Goal: Task Accomplishment & Management: Use online tool/utility

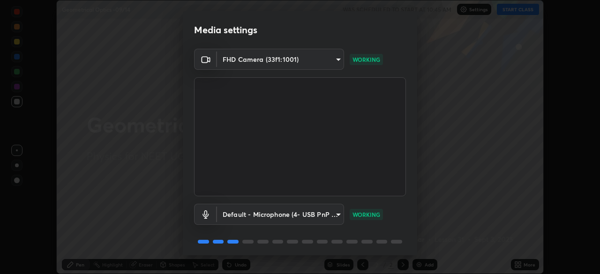
scroll to position [33, 0]
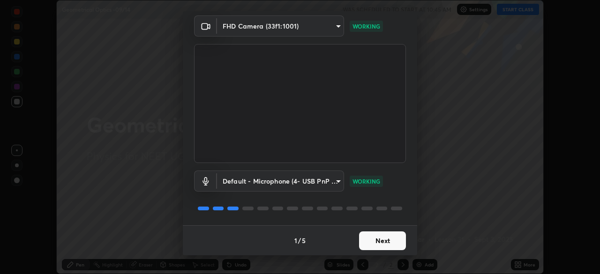
click at [382, 240] on button "Next" at bounding box center [382, 241] width 47 height 19
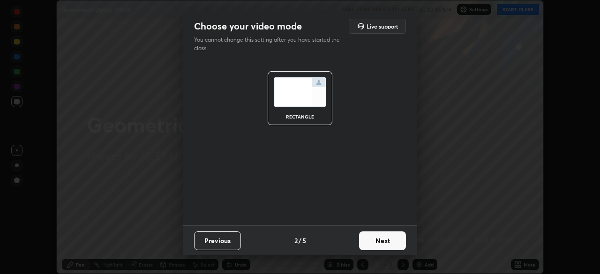
scroll to position [0, 0]
click at [385, 244] on button "Next" at bounding box center [382, 241] width 47 height 19
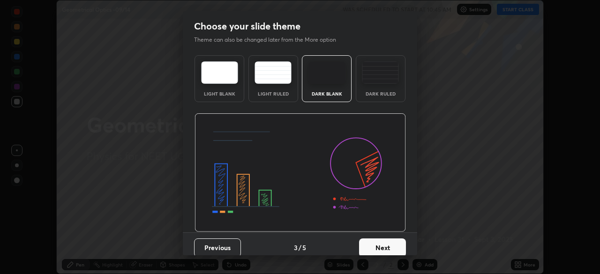
click at [388, 245] on button "Next" at bounding box center [382, 248] width 47 height 19
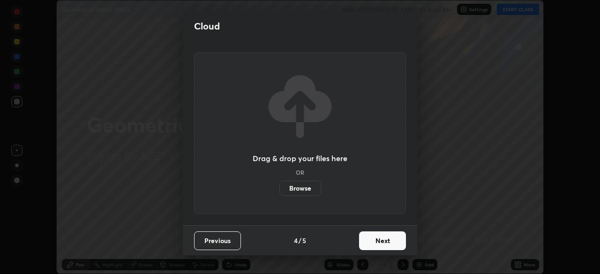
click at [391, 247] on button "Next" at bounding box center [382, 241] width 47 height 19
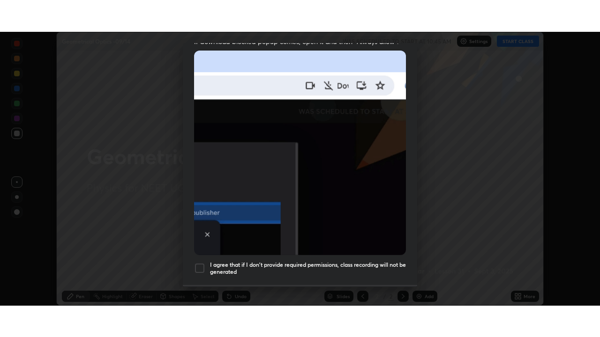
scroll to position [225, 0]
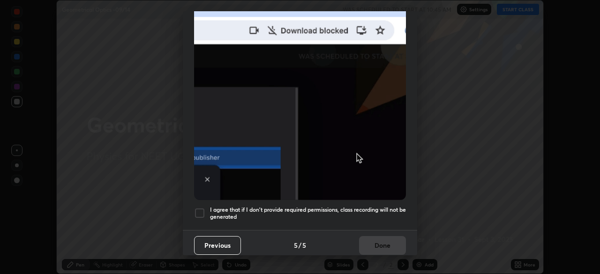
click at [204, 208] on div at bounding box center [199, 213] width 11 height 11
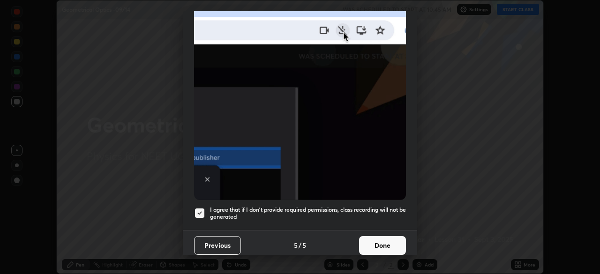
click at [380, 241] on button "Done" at bounding box center [382, 245] width 47 height 19
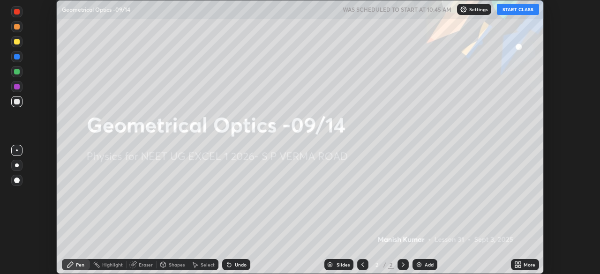
click at [520, 266] on icon at bounding box center [519, 266] width 2 height 2
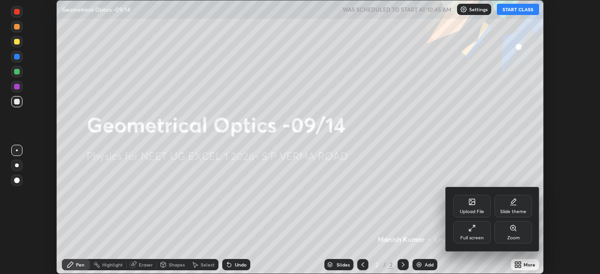
click at [475, 233] on div "Full screen" at bounding box center [471, 232] width 37 height 22
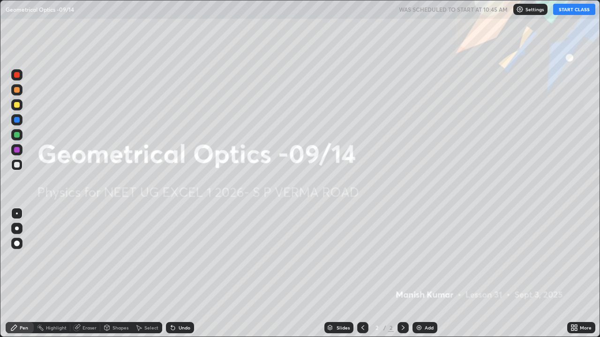
scroll to position [337, 600]
click at [567, 10] on button "START CLASS" at bounding box center [574, 9] width 42 height 11
click at [429, 274] on div "Add" at bounding box center [429, 328] width 9 height 5
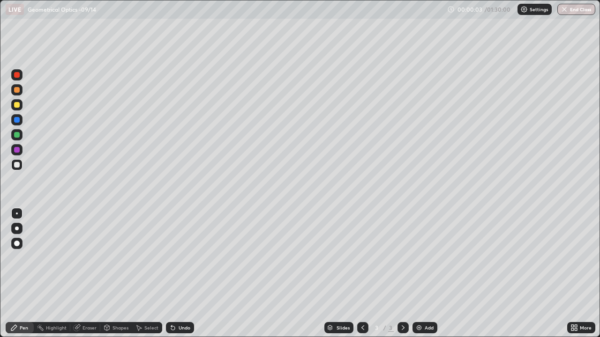
click at [576, 274] on icon at bounding box center [576, 330] width 2 height 2
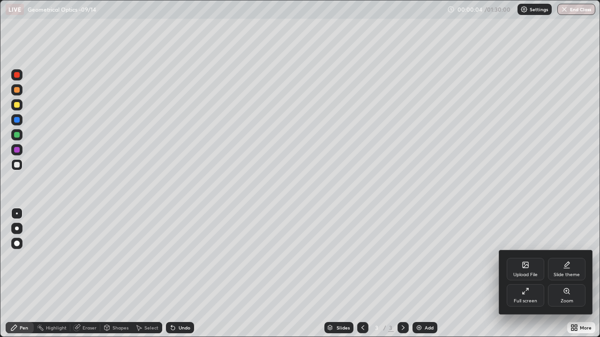
click at [575, 273] on div "Slide theme" at bounding box center [567, 275] width 26 height 5
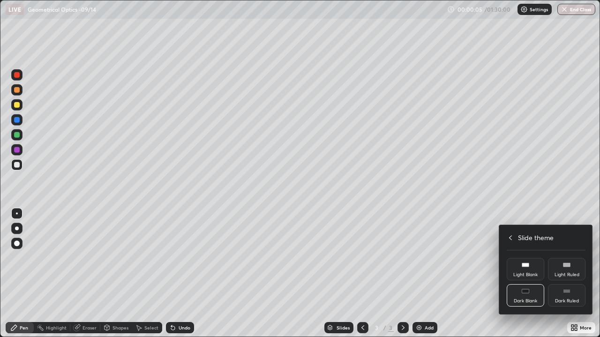
click at [568, 274] on div "Dark Ruled" at bounding box center [566, 296] width 37 height 22
click at [484, 274] on div at bounding box center [300, 168] width 600 height 337
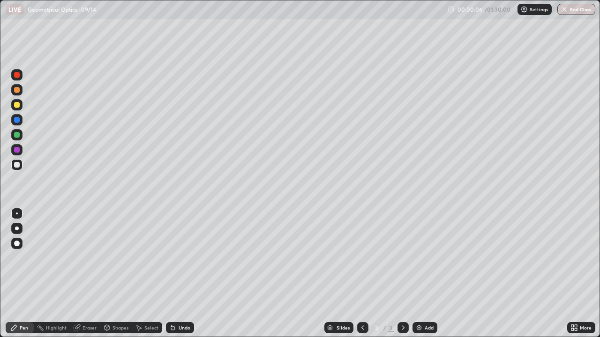
click at [428, 274] on div "Add" at bounding box center [429, 328] width 9 height 5
click at [17, 92] on div at bounding box center [17, 90] width 6 height 6
click at [18, 166] on div at bounding box center [17, 165] width 6 height 6
click at [16, 90] on div at bounding box center [17, 90] width 6 height 6
click at [420, 274] on img at bounding box center [418, 327] width 7 height 7
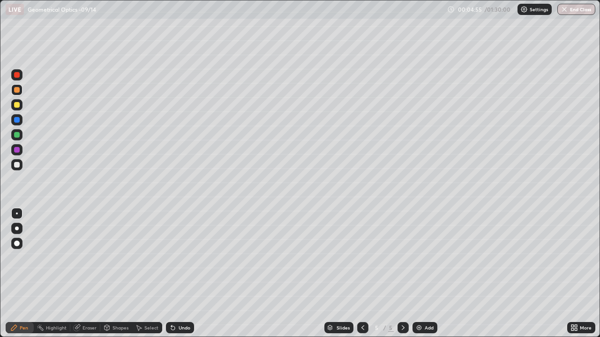
click at [17, 165] on div at bounding box center [17, 165] width 6 height 6
click at [19, 106] on div at bounding box center [17, 105] width 6 height 6
click at [17, 165] on div at bounding box center [17, 165] width 6 height 6
click at [429, 274] on div "Add" at bounding box center [424, 327] width 25 height 11
click at [15, 90] on div at bounding box center [17, 90] width 6 height 6
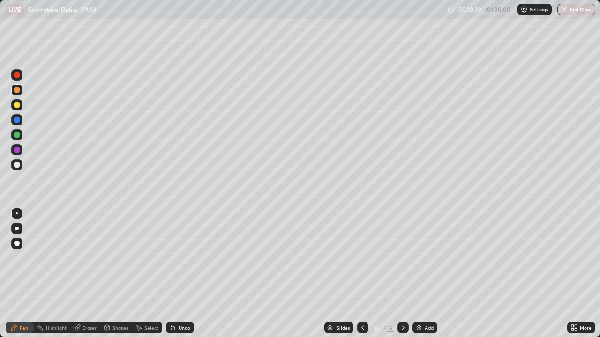
click at [546, 274] on div "Slides 6 / 6 Add" at bounding box center [380, 328] width 373 height 19
click at [422, 274] on img at bounding box center [418, 327] width 7 height 7
click at [19, 106] on div at bounding box center [17, 105] width 6 height 6
click at [16, 107] on div at bounding box center [17, 105] width 6 height 6
click at [17, 136] on div at bounding box center [17, 135] width 6 height 6
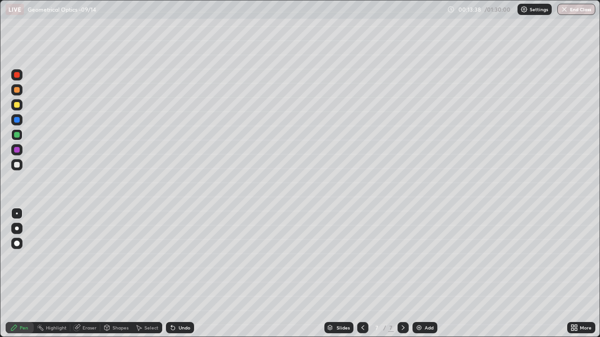
click at [19, 105] on div at bounding box center [17, 105] width 6 height 6
click at [181, 274] on div "Undo" at bounding box center [185, 328] width 12 height 5
click at [18, 135] on div at bounding box center [17, 135] width 6 height 6
click at [17, 109] on div at bounding box center [16, 104] width 11 height 11
click at [431, 274] on div "Add" at bounding box center [429, 328] width 9 height 5
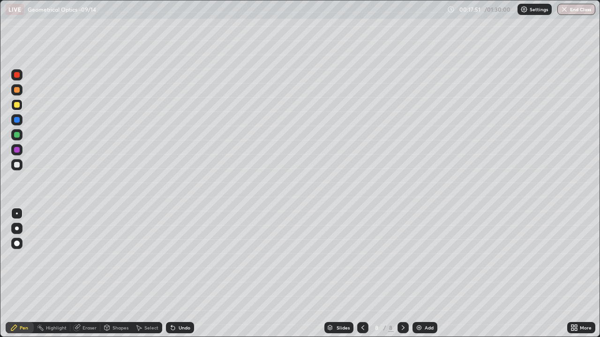
click at [16, 165] on div at bounding box center [17, 165] width 6 height 6
click at [18, 135] on div at bounding box center [17, 135] width 6 height 6
click at [82, 274] on div "Eraser" at bounding box center [85, 327] width 30 height 11
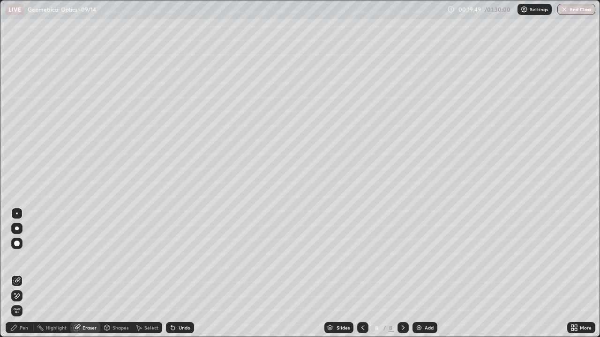
click at [20, 274] on div "Pen" at bounding box center [24, 328] width 8 height 5
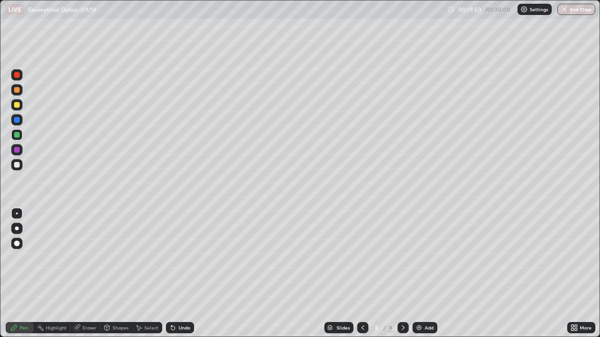
click at [20, 168] on div at bounding box center [16, 164] width 11 height 11
click at [19, 109] on div at bounding box center [16, 104] width 11 height 11
click at [21, 107] on div at bounding box center [16, 104] width 11 height 11
click at [422, 274] on img at bounding box center [418, 327] width 7 height 7
click at [19, 105] on div at bounding box center [17, 105] width 6 height 6
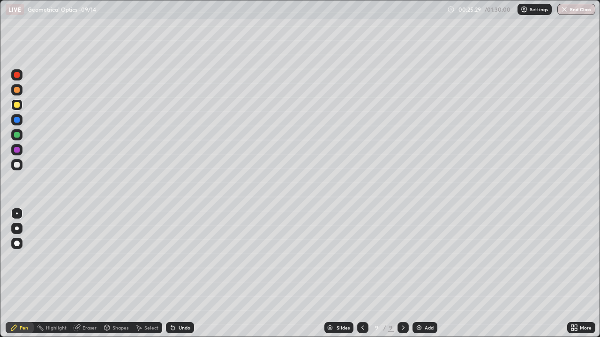
click at [18, 166] on div at bounding box center [17, 165] width 6 height 6
click at [181, 274] on div "Undo" at bounding box center [185, 328] width 12 height 5
click at [17, 135] on div at bounding box center [17, 135] width 6 height 6
click at [21, 105] on div at bounding box center [16, 104] width 11 height 11
click at [16, 163] on div at bounding box center [17, 165] width 6 height 6
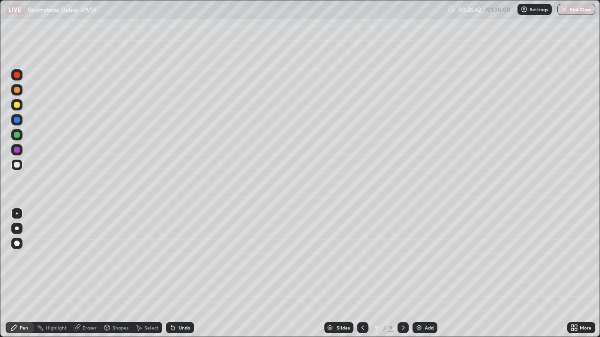
click at [14, 106] on div at bounding box center [17, 105] width 6 height 6
click at [421, 274] on img at bounding box center [418, 327] width 7 height 7
click at [18, 166] on div at bounding box center [17, 165] width 6 height 6
click at [185, 274] on div "Undo" at bounding box center [185, 328] width 12 height 5
click at [20, 90] on div at bounding box center [16, 89] width 11 height 11
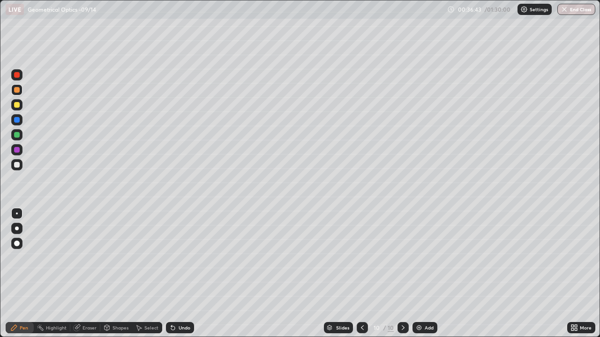
click at [421, 274] on img at bounding box center [418, 327] width 7 height 7
click at [18, 165] on div at bounding box center [17, 165] width 6 height 6
click at [17, 105] on div at bounding box center [17, 105] width 6 height 6
click at [17, 75] on div at bounding box center [17, 75] width 6 height 6
click at [19, 165] on div at bounding box center [17, 165] width 6 height 6
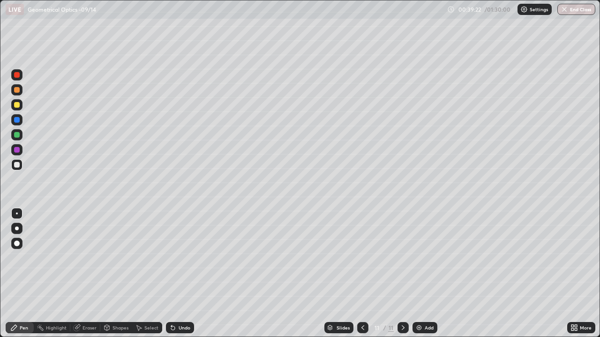
click at [15, 109] on div at bounding box center [16, 104] width 11 height 11
click at [22, 167] on div at bounding box center [16, 164] width 11 height 11
click at [18, 75] on div at bounding box center [17, 75] width 6 height 6
click at [18, 159] on div at bounding box center [16, 164] width 11 height 11
click at [92, 274] on div "Eraser" at bounding box center [89, 328] width 14 height 5
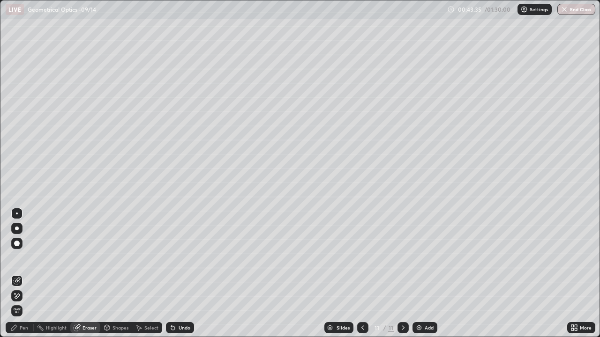
click at [25, 274] on div "Pen" at bounding box center [24, 328] width 8 height 5
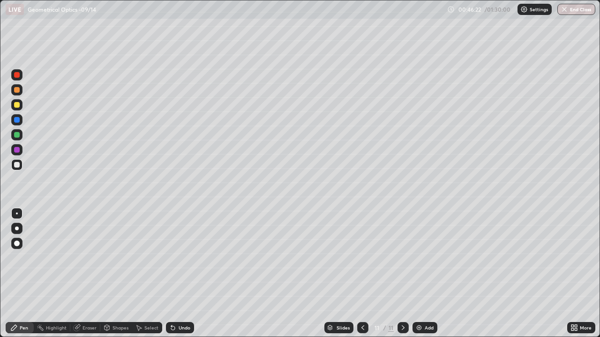
click at [427, 274] on div "Add" at bounding box center [429, 328] width 9 height 5
click at [17, 166] on div at bounding box center [17, 165] width 6 height 6
click at [185, 274] on div "Undo" at bounding box center [185, 328] width 12 height 5
click at [183, 274] on div "Undo" at bounding box center [185, 328] width 12 height 5
click at [180, 274] on div "Undo" at bounding box center [185, 328] width 12 height 5
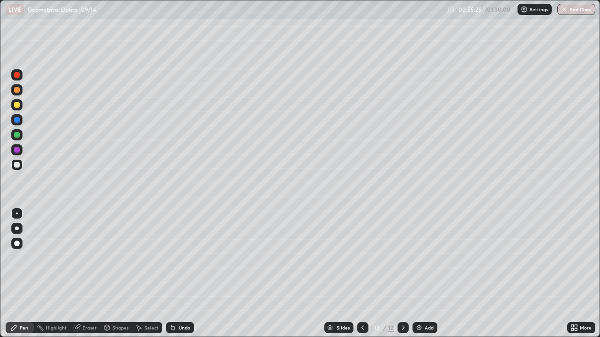
click at [180, 274] on div "Undo" at bounding box center [185, 328] width 12 height 5
click at [420, 274] on img at bounding box center [418, 327] width 7 height 7
click at [17, 92] on div at bounding box center [17, 90] width 6 height 6
click at [18, 164] on div at bounding box center [17, 165] width 6 height 6
click at [18, 107] on div at bounding box center [17, 105] width 6 height 6
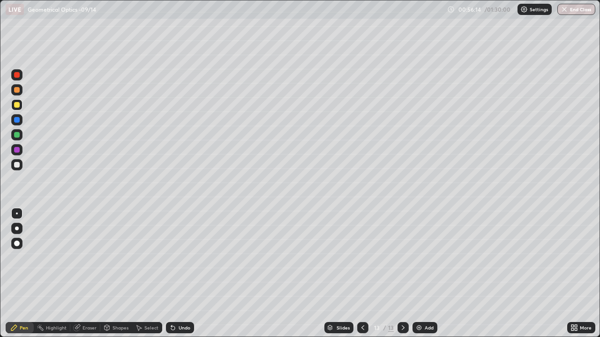
click at [18, 242] on div at bounding box center [17, 244] width 6 height 6
click at [18, 164] on div at bounding box center [17, 165] width 6 height 6
click at [17, 214] on div at bounding box center [17, 214] width 2 height 2
click at [21, 242] on div at bounding box center [16, 243] width 11 height 11
click at [18, 105] on div at bounding box center [17, 105] width 6 height 6
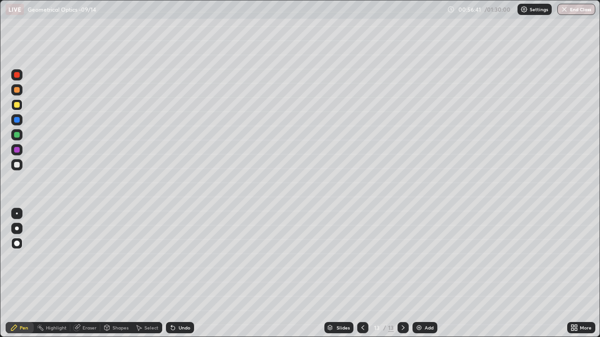
click at [17, 214] on div at bounding box center [17, 214] width 2 height 2
click at [17, 166] on div at bounding box center [17, 165] width 6 height 6
click at [15, 133] on div at bounding box center [17, 135] width 6 height 6
click at [17, 92] on div at bounding box center [17, 90] width 6 height 6
click at [19, 136] on div at bounding box center [17, 135] width 6 height 6
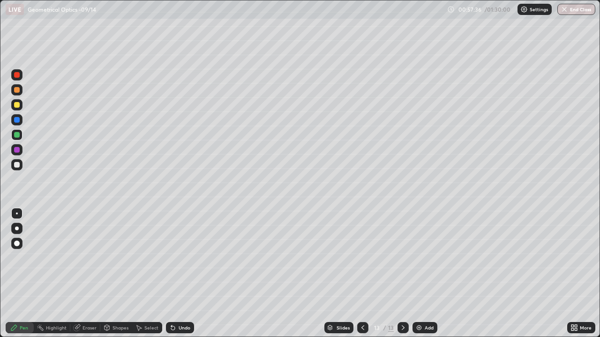
click at [15, 109] on div at bounding box center [16, 104] width 11 height 11
click at [18, 77] on div at bounding box center [17, 75] width 6 height 6
click at [13, 145] on div at bounding box center [16, 149] width 11 height 11
click at [425, 274] on div "Add" at bounding box center [429, 328] width 9 height 5
click at [17, 91] on div at bounding box center [17, 90] width 6 height 6
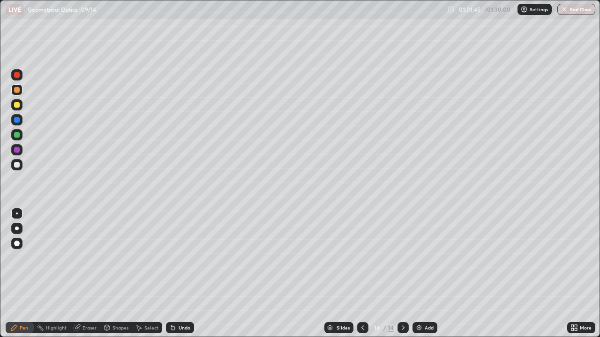
click at [19, 135] on div at bounding box center [17, 135] width 6 height 6
click at [21, 165] on div at bounding box center [16, 164] width 11 height 11
click at [17, 75] on div at bounding box center [17, 75] width 6 height 6
click at [16, 107] on div at bounding box center [17, 105] width 6 height 6
click at [432, 274] on div "Add" at bounding box center [429, 328] width 9 height 5
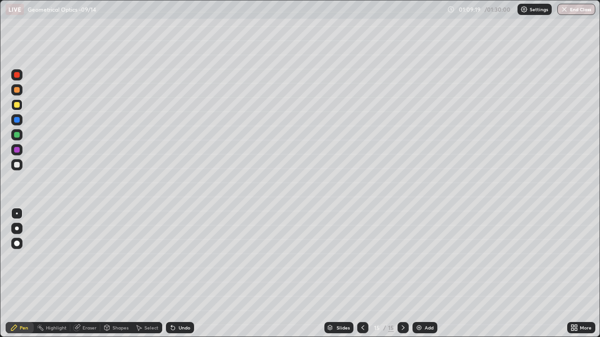
click at [21, 163] on div at bounding box center [16, 164] width 11 height 11
click at [19, 104] on div at bounding box center [17, 105] width 6 height 6
click at [424, 274] on div "Add" at bounding box center [424, 327] width 25 height 11
click at [17, 165] on div at bounding box center [17, 165] width 6 height 6
click at [175, 274] on div "Undo" at bounding box center [180, 327] width 28 height 11
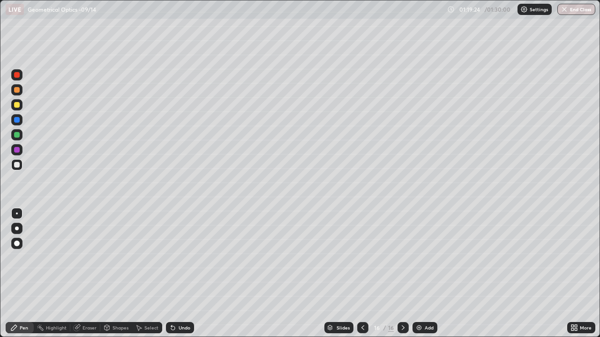
click at [16, 107] on div at bounding box center [17, 105] width 6 height 6
click at [185, 274] on div "Undo" at bounding box center [185, 328] width 12 height 5
click at [186, 274] on div "Undo" at bounding box center [185, 328] width 12 height 5
click at [186, 274] on div "Undo" at bounding box center [180, 327] width 28 height 11
click at [17, 93] on div at bounding box center [16, 89] width 11 height 11
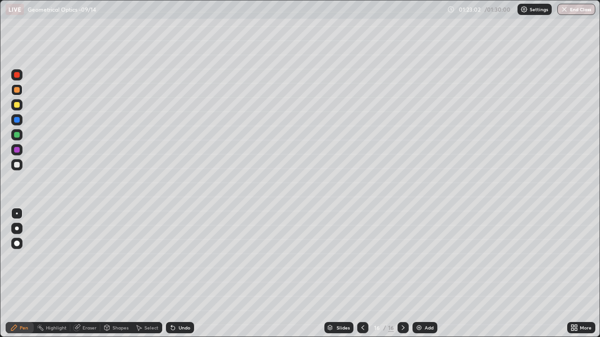
click at [574, 12] on button "End Class" at bounding box center [576, 9] width 38 height 11
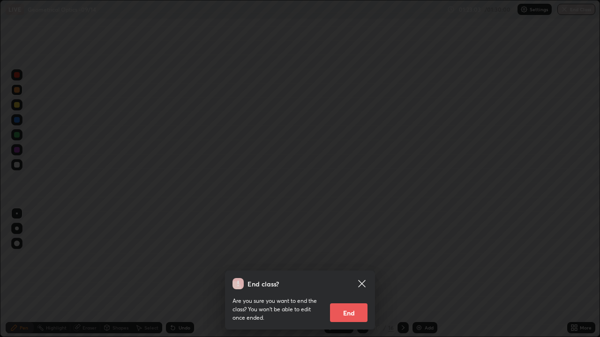
click at [355, 274] on button "End" at bounding box center [348, 313] width 37 height 19
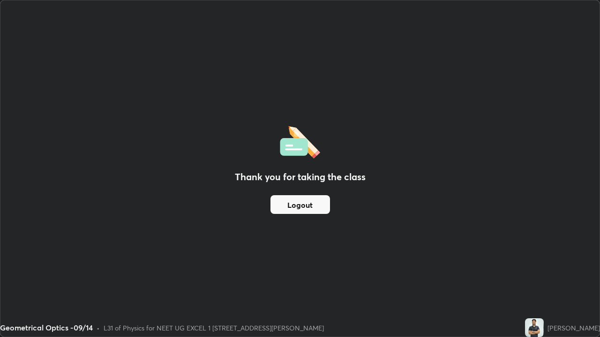
click at [295, 209] on button "Logout" at bounding box center [300, 204] width 60 height 19
